Goal: Navigation & Orientation: Find specific page/section

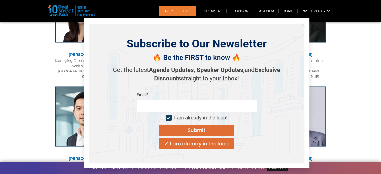
scroll to position [974, 0]
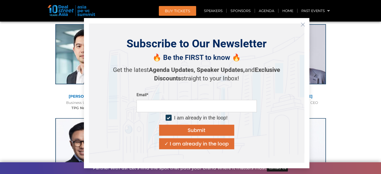
click at [305, 24] on icon "Close" at bounding box center [303, 24] width 5 height 5
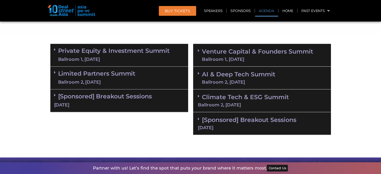
scroll to position [293, 0]
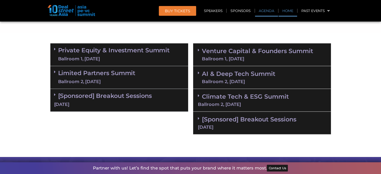
click at [286, 14] on link "Home" at bounding box center [287, 11] width 19 height 12
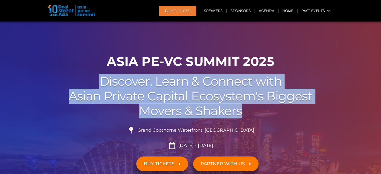
drag, startPoint x: 101, startPoint y: 82, endPoint x: 246, endPoint y: 112, distance: 147.5
click at [246, 112] on h2 "Discover, Learn & Connect with Asian Private Capital Ecosystem's Biggest Movers…" at bounding box center [190, 96] width 281 height 44
copy h2 "Discover, Learn & Connect with Asian Private Capital Ecosystem's Biggest Movers…"
